Goal: Find specific page/section: Find specific page/section

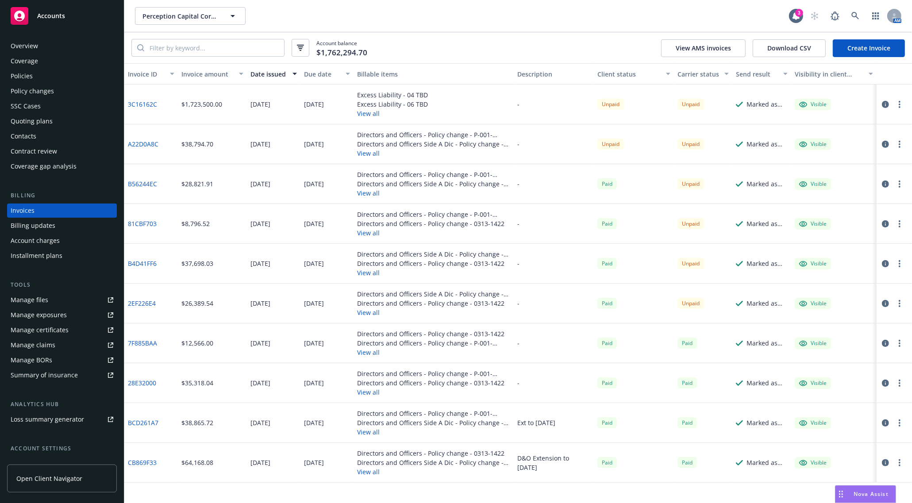
click at [35, 206] on div "Invoices" at bounding box center [62, 211] width 103 height 14
click at [417, 60] on div "Account balance $1,762,294.70 View AMS invoices Download CSV Create Invoice" at bounding box center [518, 47] width 788 height 31
click at [377, 117] on button "View all" at bounding box center [392, 113] width 71 height 9
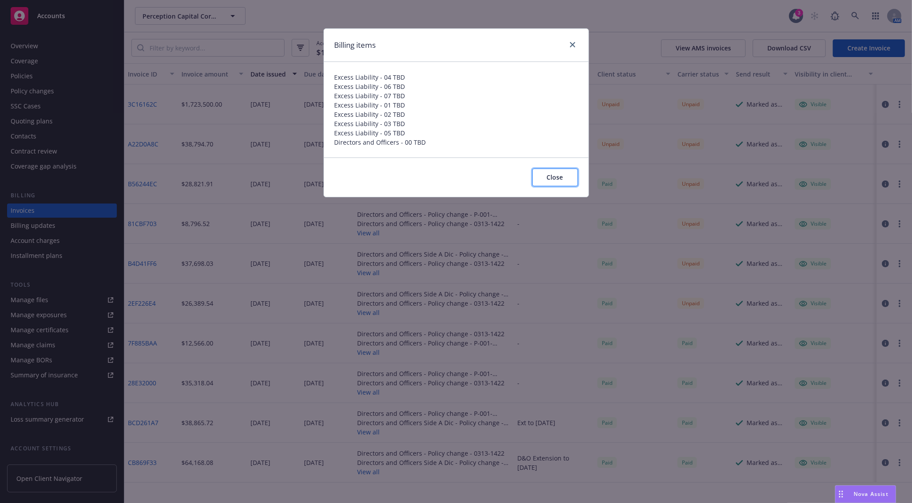
click at [545, 171] on button "Close" at bounding box center [556, 178] width 46 height 18
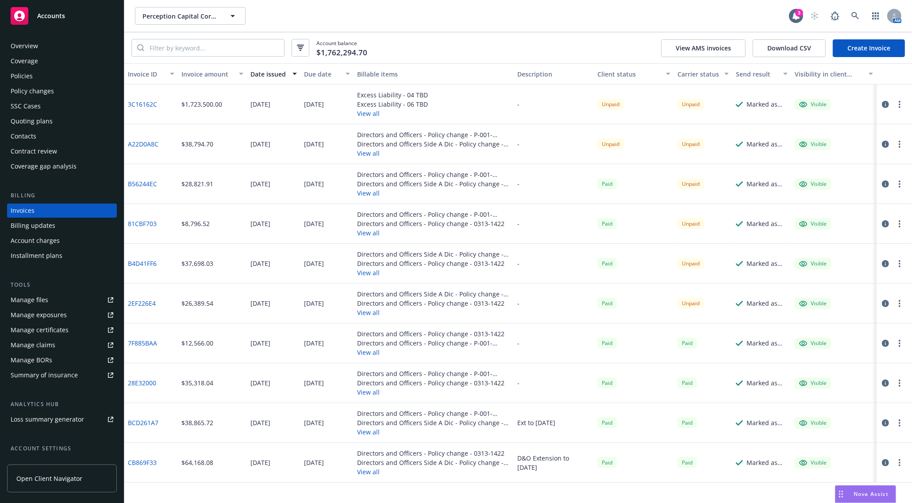
click at [452, 54] on div "Account balance $1,762,294.70 View AMS invoices Download CSV Create Invoice" at bounding box center [518, 47] width 788 height 31
drag, startPoint x: 448, startPoint y: 114, endPoint x: 448, endPoint y: 120, distance: 6.2
click at [448, 114] on div "Excess Liability - 04 TBD Excess Liability - 06 TBD View all" at bounding box center [434, 105] width 160 height 40
drag, startPoint x: 447, startPoint y: 152, endPoint x: 284, endPoint y: 106, distance: 169.2
click at [284, 106] on div "3C16162C $1,723,500.00 06/30/2025 07/14/2025 Excess Liability - 04 TBD Excess L…" at bounding box center [518, 284] width 788 height 398
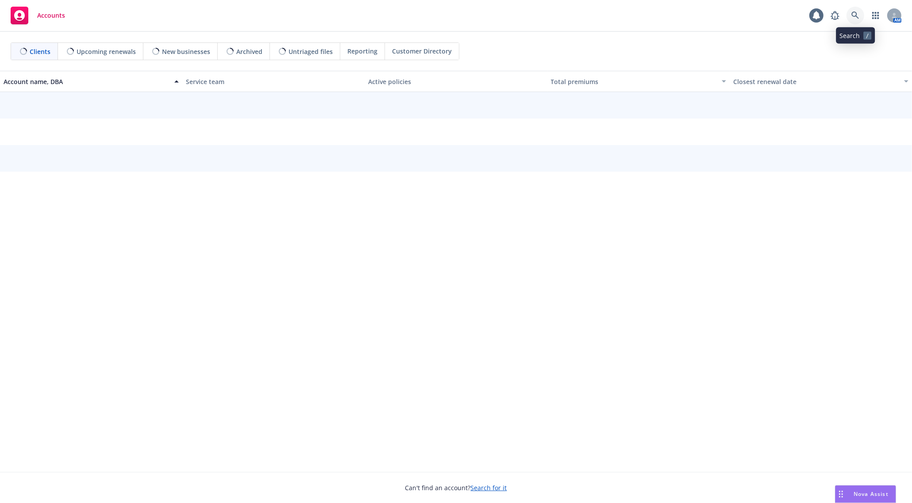
click at [854, 16] on icon at bounding box center [856, 16] width 8 height 8
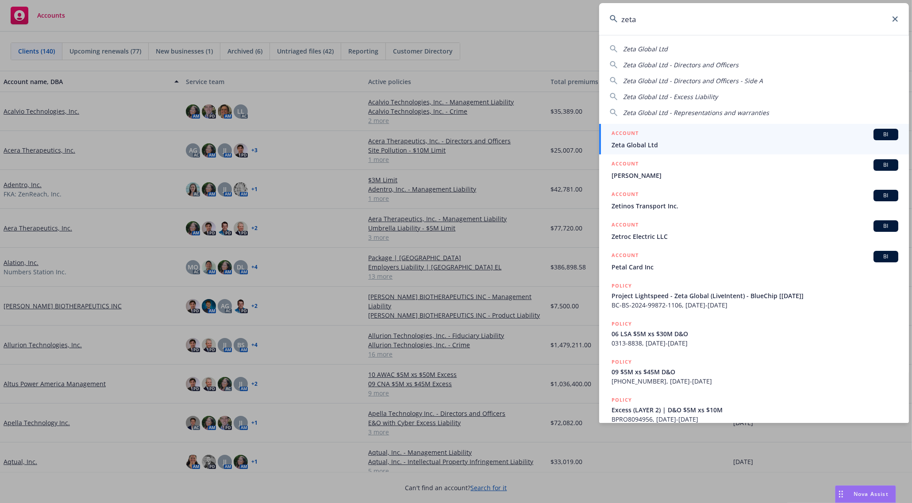
type input "zeta"
click at [636, 126] on link "ACCOUNT BI Zeta Global Ltd" at bounding box center [754, 139] width 310 height 31
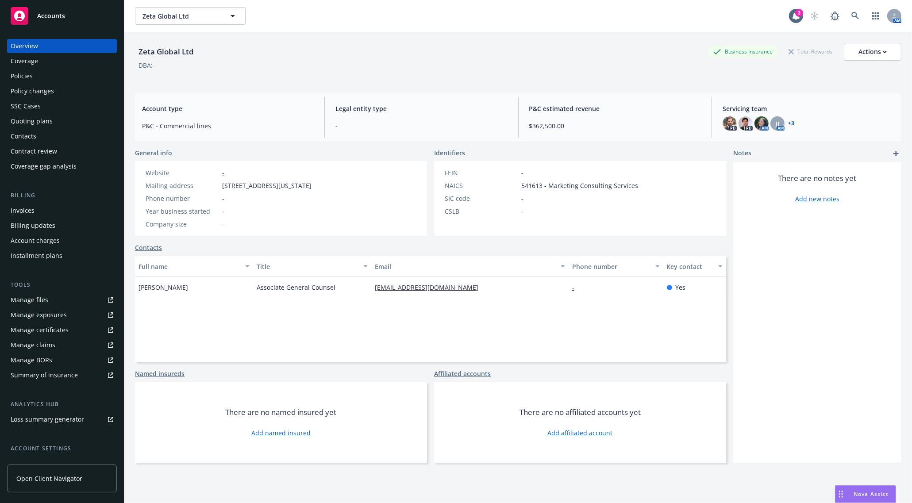
click at [46, 211] on div "Invoices" at bounding box center [62, 211] width 103 height 14
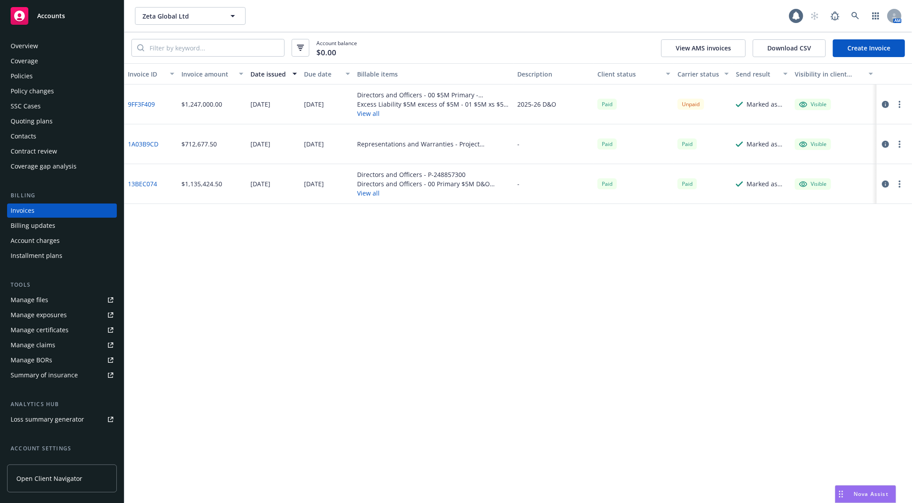
click at [680, 406] on div "Invoice ID Invoice amount Date issued Due date Billable items Description Clien…" at bounding box center [518, 283] width 788 height 440
click at [435, 309] on div "Invoice ID Invoice amount Date issued Due date Billable items Description Clien…" at bounding box center [518, 283] width 788 height 440
click at [235, 242] on div "Invoice ID Invoice amount Date issued Due date Billable items Description Clien…" at bounding box center [518, 283] width 788 height 440
click at [147, 105] on link "9FF3F409" at bounding box center [141, 104] width 27 height 9
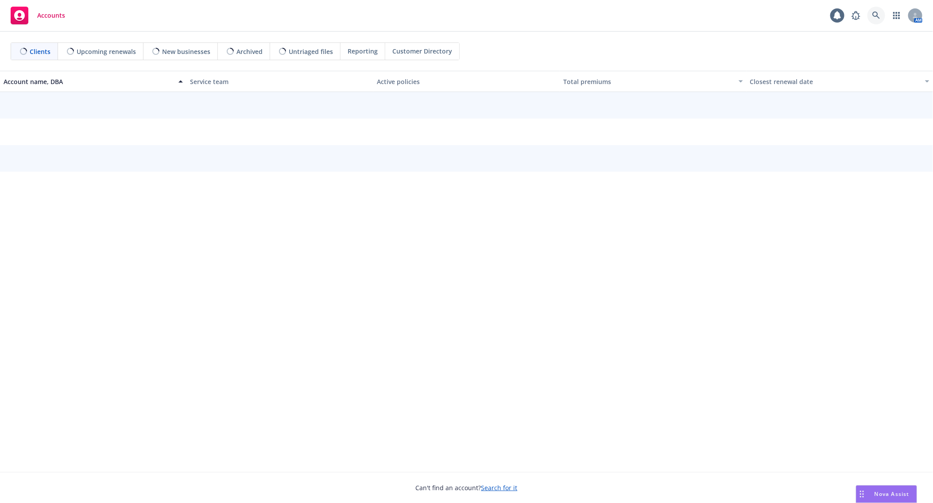
click at [873, 12] on icon at bounding box center [876, 16] width 8 height 8
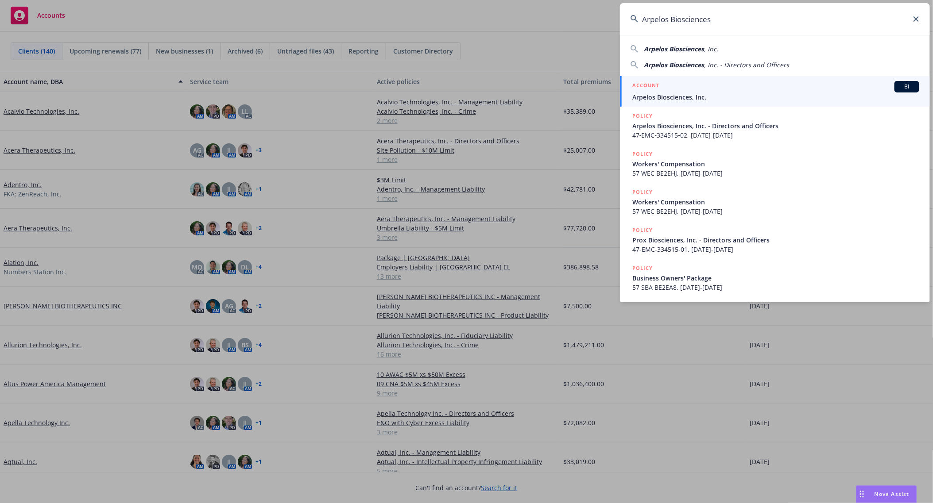
type input "Arpelos Biosciences"
click at [691, 86] on div "ACCOUNT BI" at bounding box center [775, 87] width 287 height 12
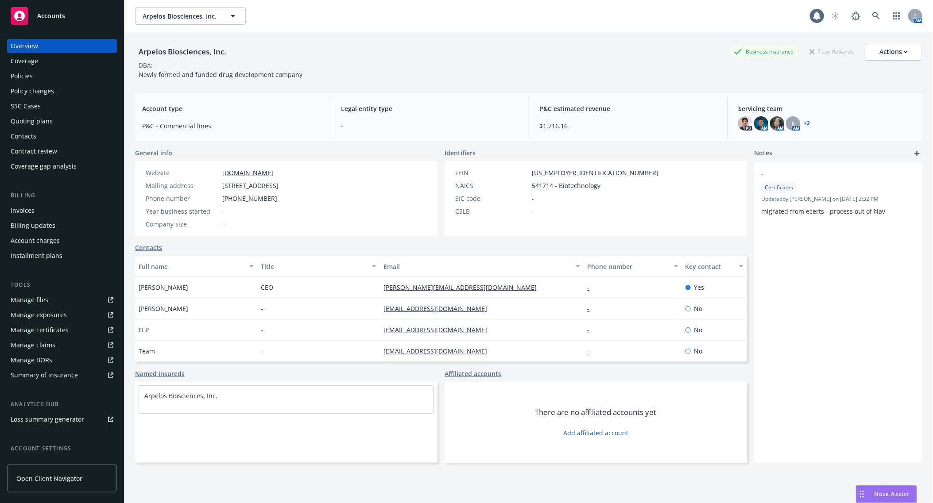
click at [19, 78] on div "Policies" at bounding box center [22, 76] width 22 height 14
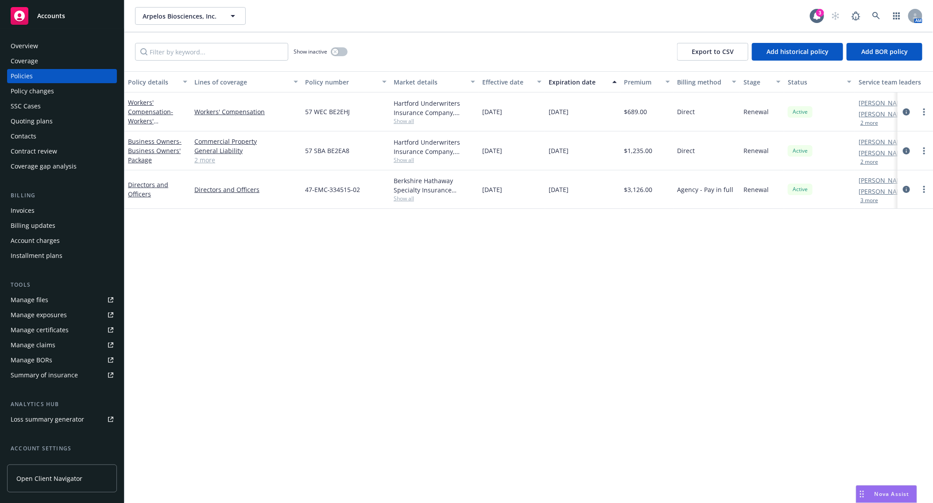
click at [246, 306] on div "Policy details Lines of coverage Policy number Market details Effective date Ex…" at bounding box center [528, 287] width 808 height 432
click at [579, 300] on div "Policy details Lines of coverage Policy number Market details Effective date Ex…" at bounding box center [528, 287] width 808 height 432
click at [56, 12] on span "Accounts" at bounding box center [51, 15] width 28 height 7
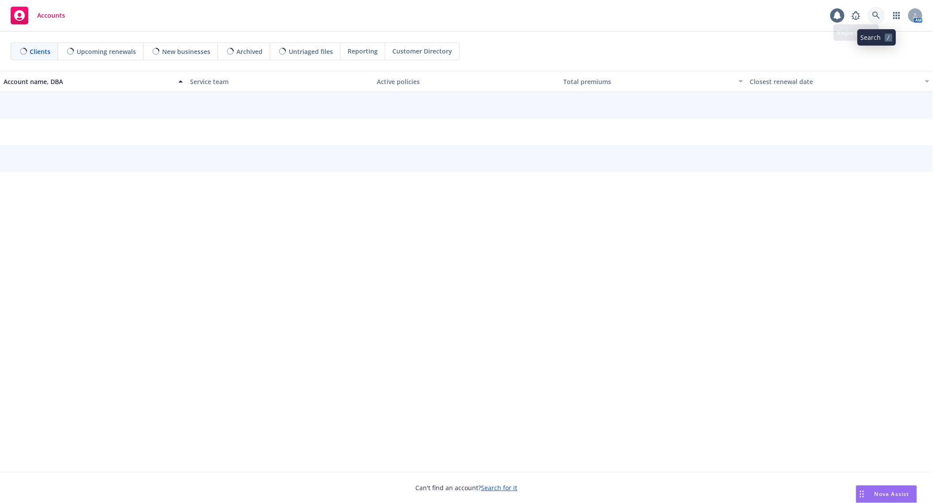
click at [874, 12] on icon at bounding box center [876, 16] width 8 height 8
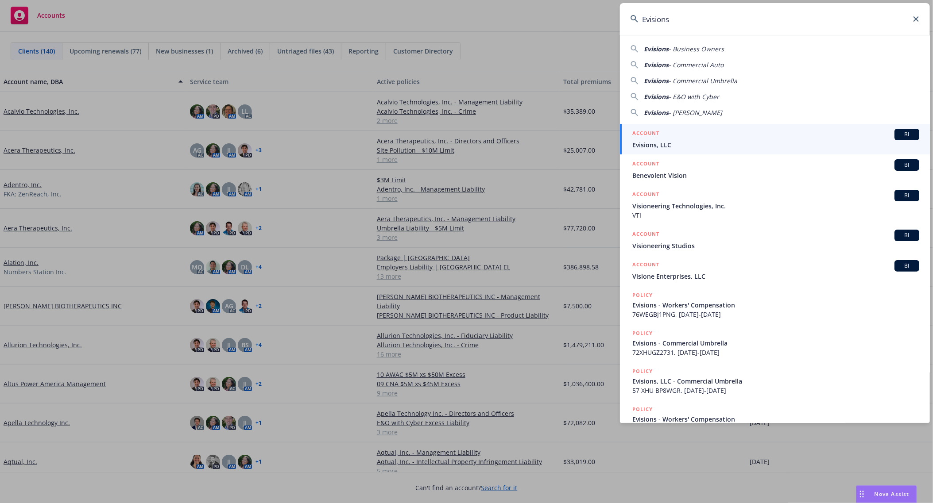
type input "Evisions"
click at [663, 143] on span "Evisions, LLC" at bounding box center [775, 144] width 287 height 9
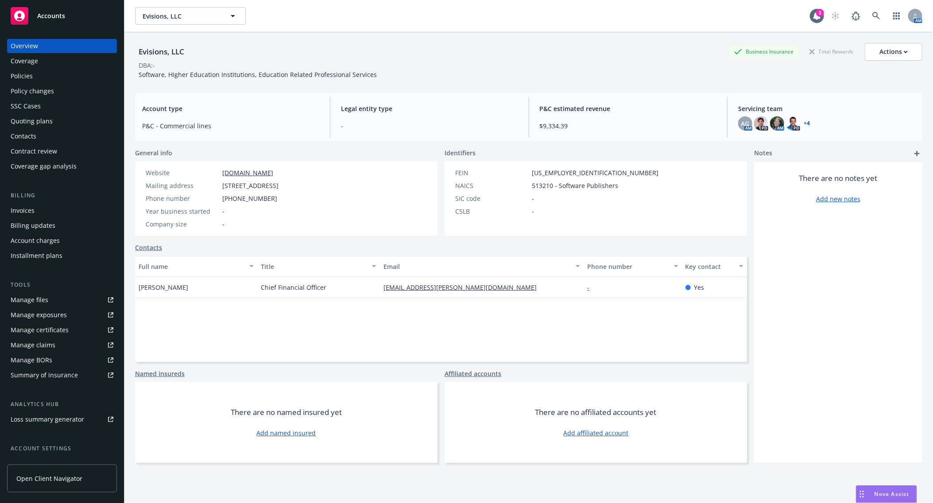
click at [47, 213] on div "Invoices" at bounding box center [62, 211] width 103 height 14
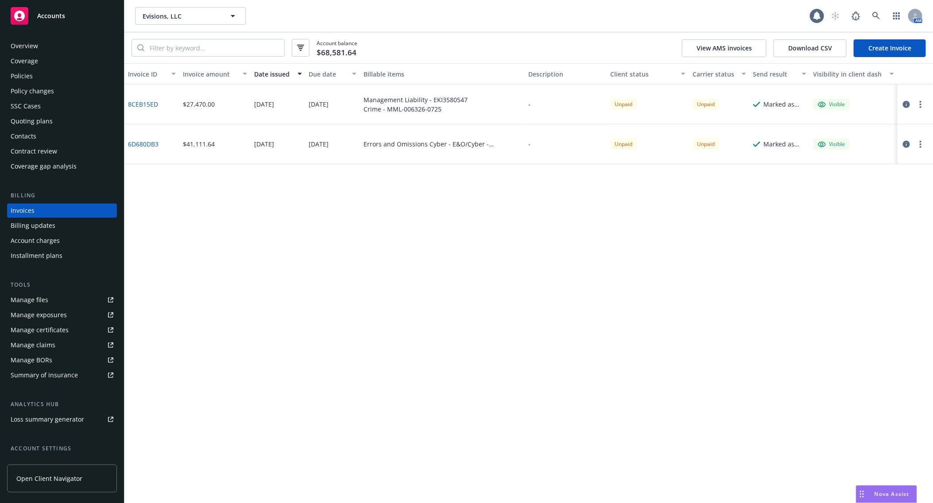
click at [390, 279] on div "Invoice ID Invoice amount Date issued Due date Billable items Description Clien…" at bounding box center [528, 283] width 808 height 440
drag, startPoint x: 220, startPoint y: 302, endPoint x: 215, endPoint y: 286, distance: 17.6
click at [220, 302] on div "Invoice ID Invoice amount Date issued Due date Billable items Description Clien…" at bounding box center [528, 283] width 808 height 440
click at [870, 16] on link at bounding box center [876, 16] width 18 height 18
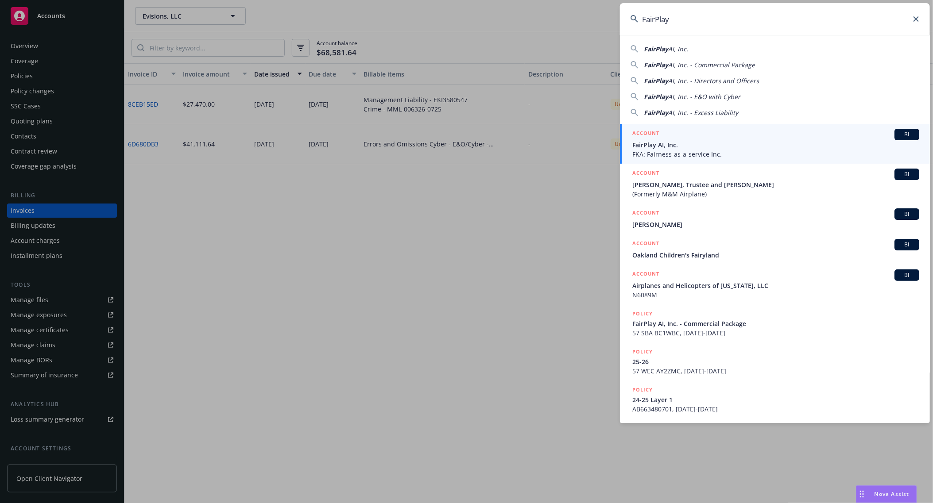
type input "FairPlay"
click at [666, 137] on div "ACCOUNT BI" at bounding box center [775, 135] width 287 height 12
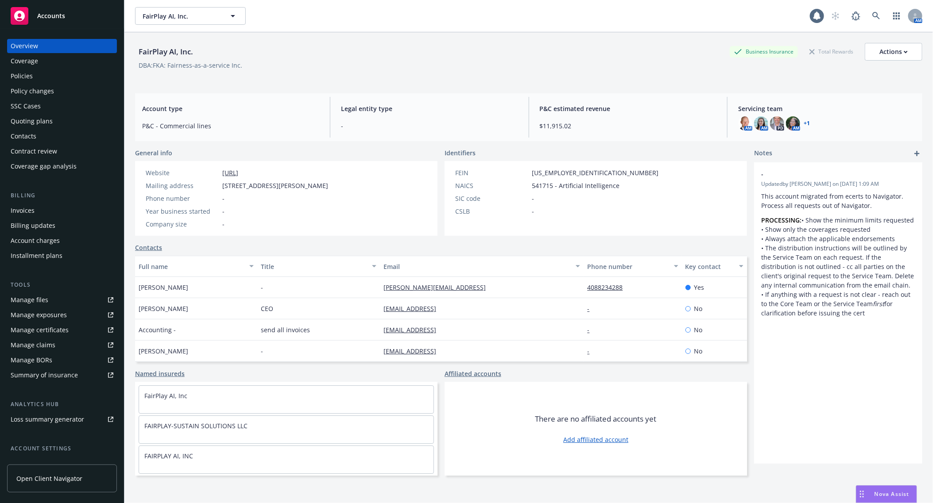
click at [27, 205] on div "Invoices" at bounding box center [23, 211] width 24 height 14
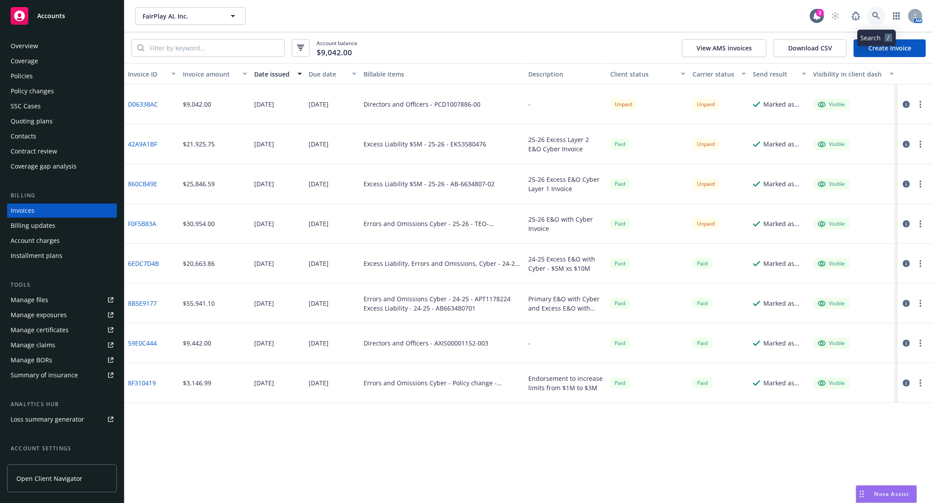
click at [874, 12] on icon at bounding box center [876, 16] width 8 height 8
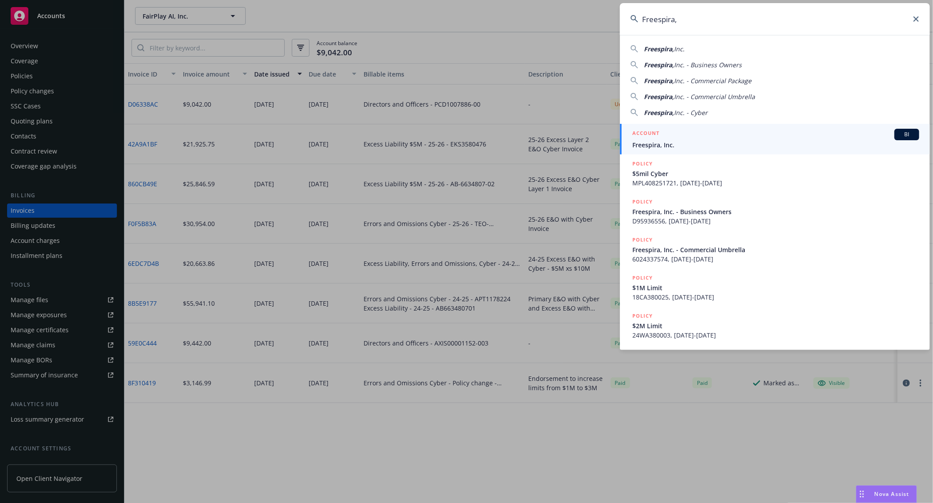
type input "Freespira,"
click at [662, 143] on span "Freespira, Inc." at bounding box center [775, 144] width 287 height 9
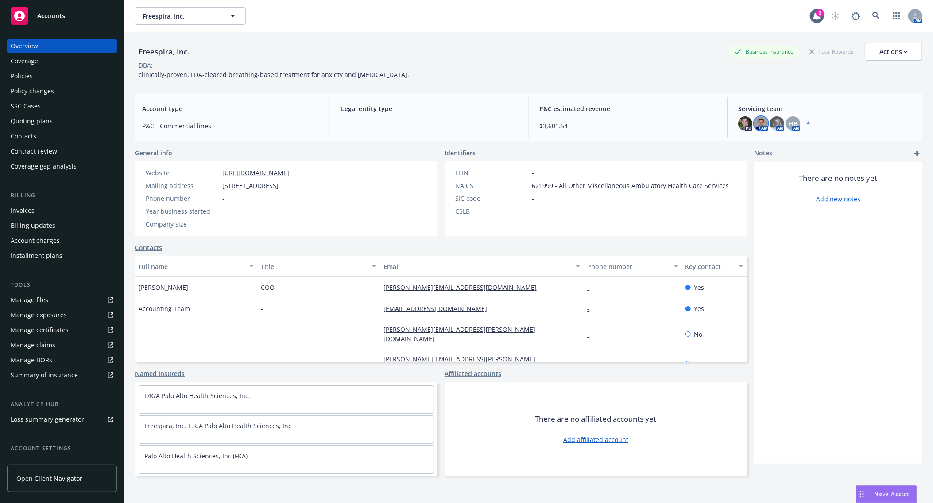
click at [754, 124] on img at bounding box center [761, 123] width 14 height 14
click at [744, 121] on img at bounding box center [745, 123] width 14 height 14
click at [804, 123] on link "+ 4" at bounding box center [807, 123] width 6 height 5
